Goal: Transaction & Acquisition: Purchase product/service

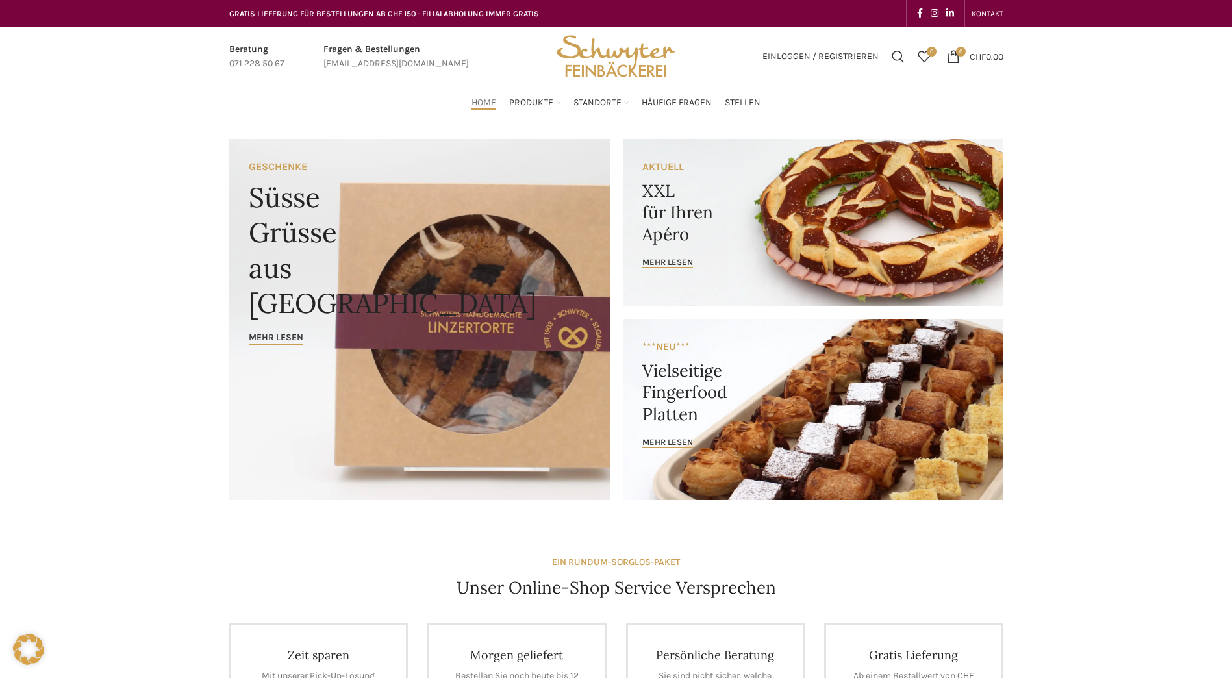
click at [694, 195] on link "Banner link" at bounding box center [813, 222] width 381 height 167
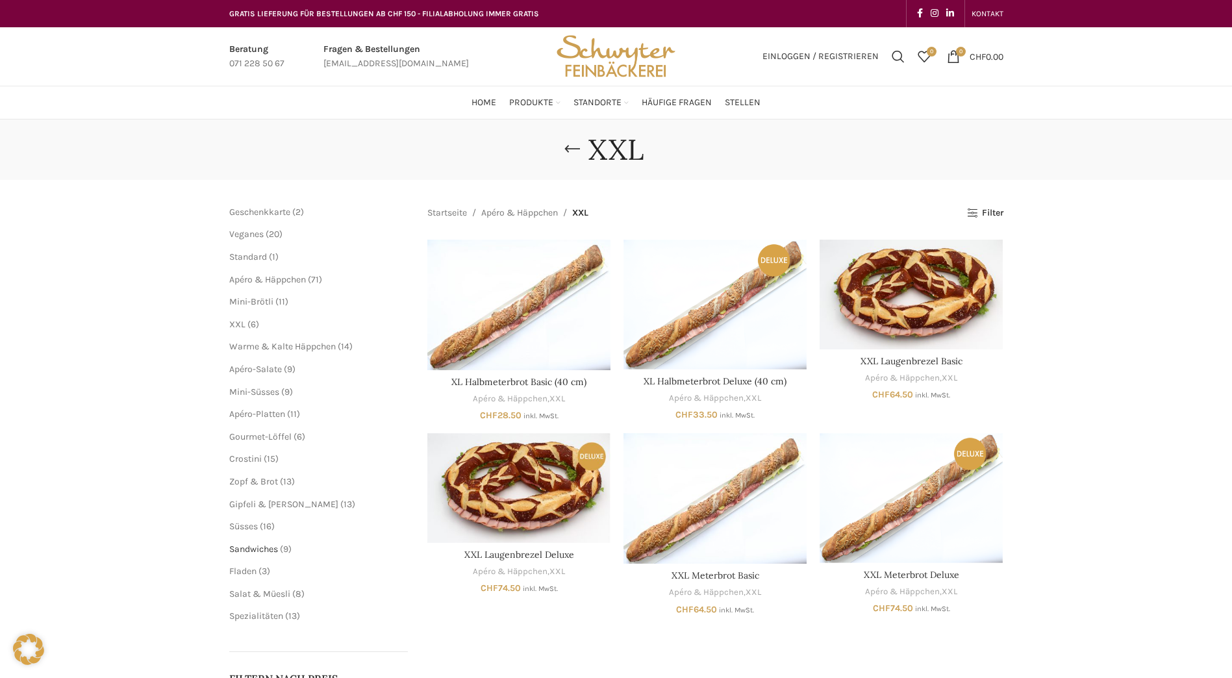
click at [255, 550] on span "Sandwiches" at bounding box center [253, 549] width 49 height 11
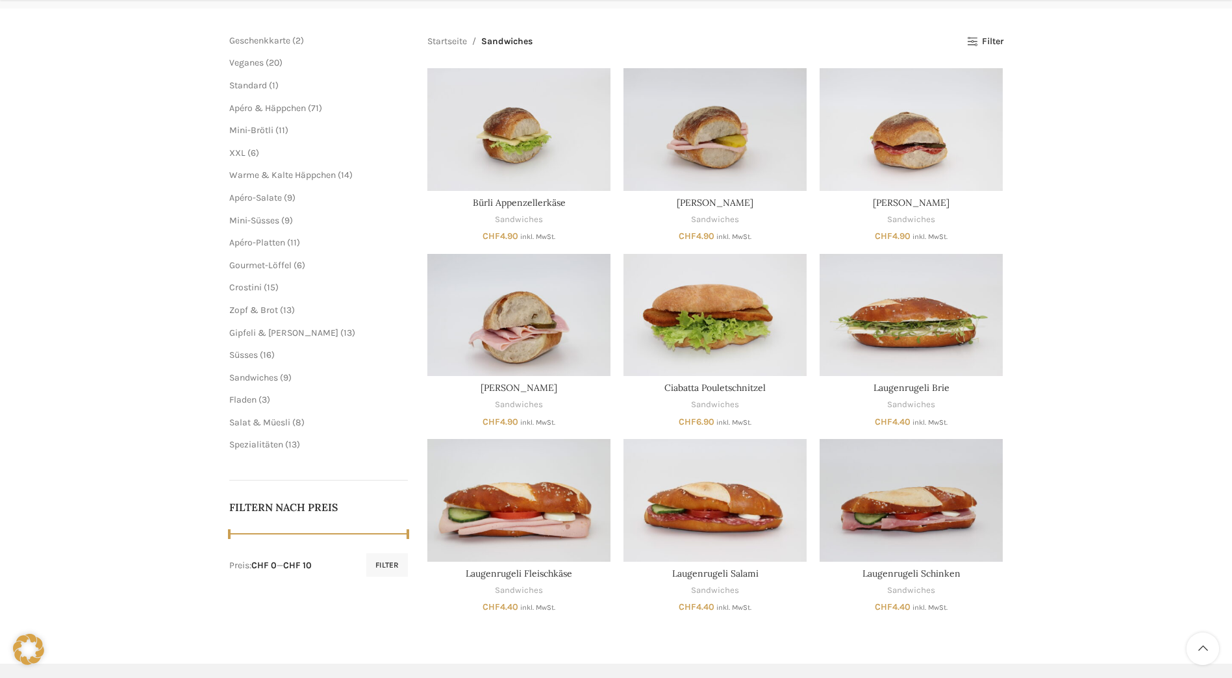
scroll to position [195, 0]
